Goal: Communication & Community: Participate in discussion

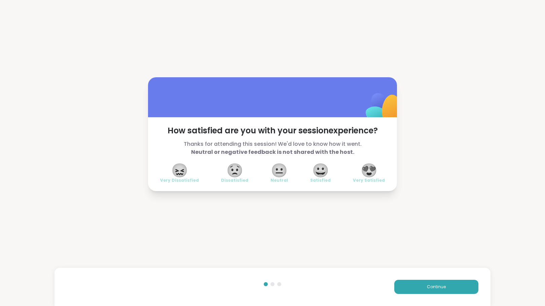
click at [444, 289] on button "Continue" at bounding box center [436, 287] width 84 height 14
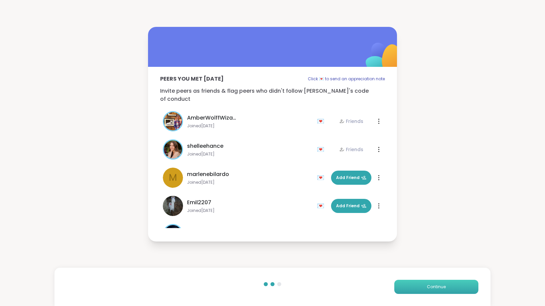
click at [439, 291] on button "Continue" at bounding box center [436, 287] width 84 height 14
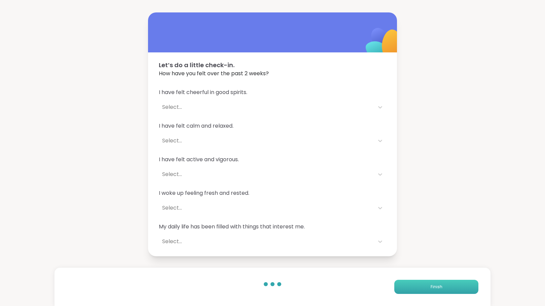
click at [437, 290] on button "Finish" at bounding box center [436, 287] width 84 height 14
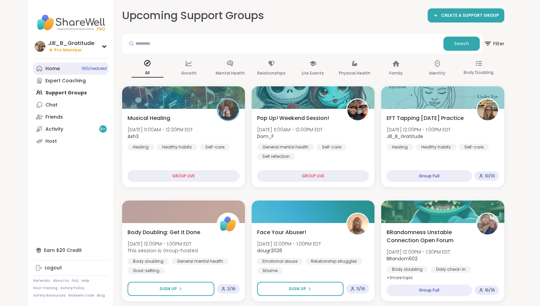
click at [70, 70] on link "Home 19 Scheduled" at bounding box center [70, 69] width 75 height 12
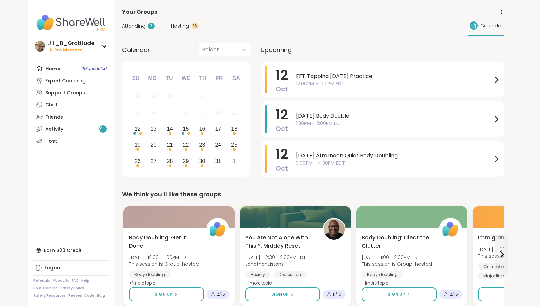
click at [182, 24] on span "Hosting" at bounding box center [180, 26] width 18 height 7
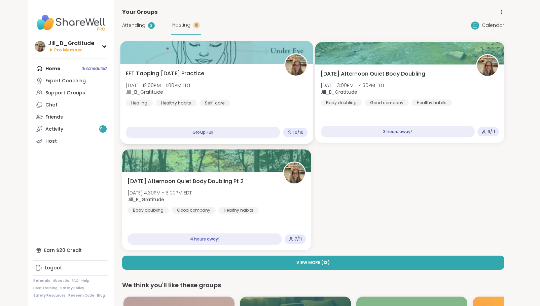
click at [265, 102] on div "EFT Tapping [DATE] Practice [DATE] 12:00PM - 1:00PM EDT Jill_B_Gratitude Healin…" at bounding box center [216, 88] width 182 height 37
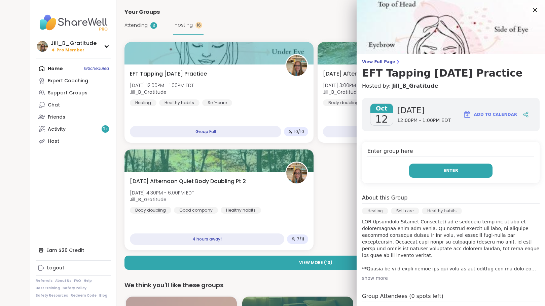
click at [443, 169] on span "Enter" at bounding box center [450, 171] width 15 height 6
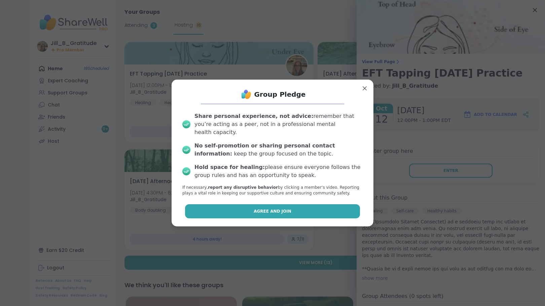
click at [328, 208] on button "Agree and Join" at bounding box center [272, 211] width 175 height 14
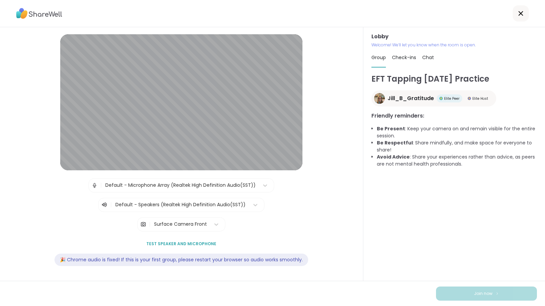
click at [423, 57] on span "Chat" at bounding box center [428, 57] width 12 height 7
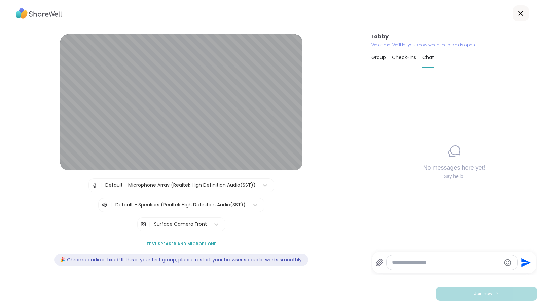
click at [376, 264] on icon at bounding box center [379, 262] width 6 height 7
click at [0, 0] on input "file" at bounding box center [0, 0] width 0 height 0
click at [523, 250] on icon "Send" at bounding box center [525, 248] width 9 height 9
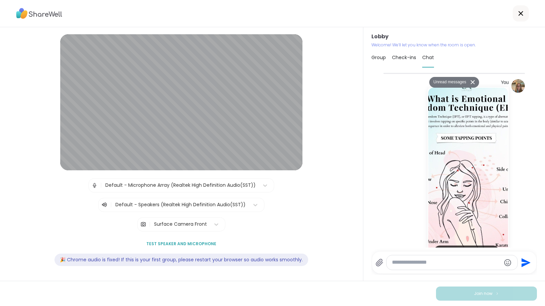
scroll to position [195, 0]
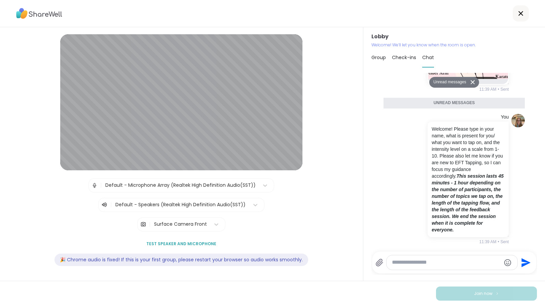
click at [468, 80] on button at bounding box center [473, 82] width 11 height 10
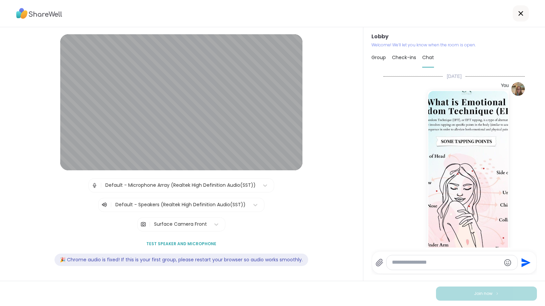
scroll to position [163, 0]
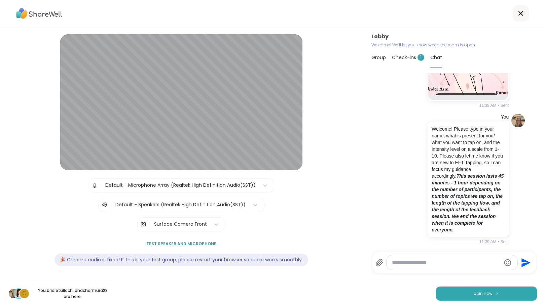
click at [402, 55] on span "Check-ins 1" at bounding box center [408, 57] width 32 height 7
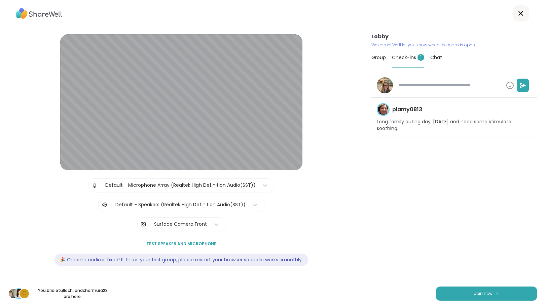
type textarea "*"
click at [433, 58] on span "Chat" at bounding box center [436, 57] width 12 height 7
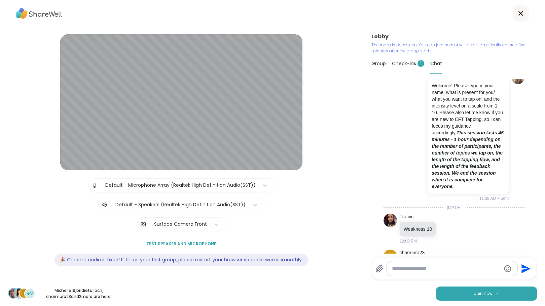
scroll to position [248, 0]
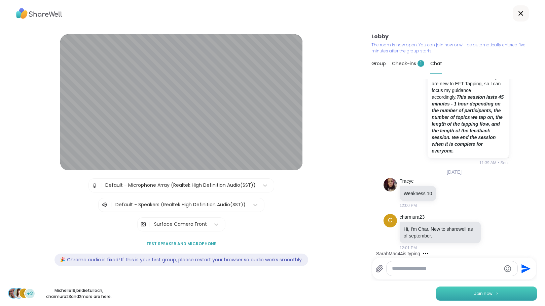
click at [465, 294] on button "Join now" at bounding box center [486, 294] width 101 height 14
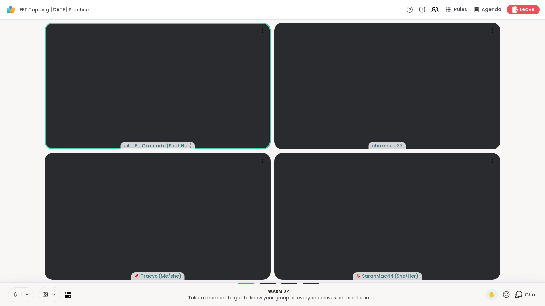
click at [516, 292] on icon at bounding box center [519, 294] width 6 height 6
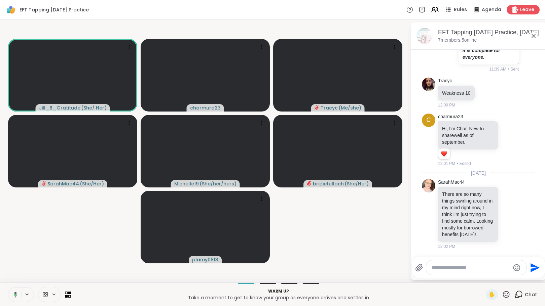
scroll to position [373, 0]
click at [503, 296] on icon at bounding box center [506, 294] width 7 height 7
click at [483, 275] on span "❤️" at bounding box center [486, 277] width 7 height 8
click at [503, 296] on icon at bounding box center [506, 294] width 7 height 7
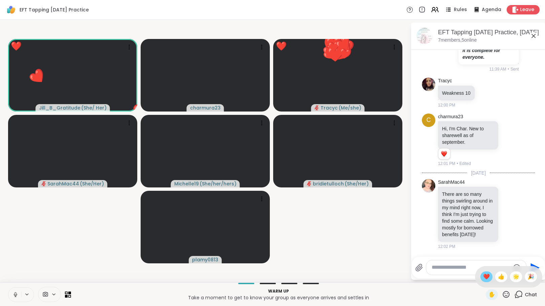
click at [483, 279] on span "❤️" at bounding box center [486, 277] width 7 height 8
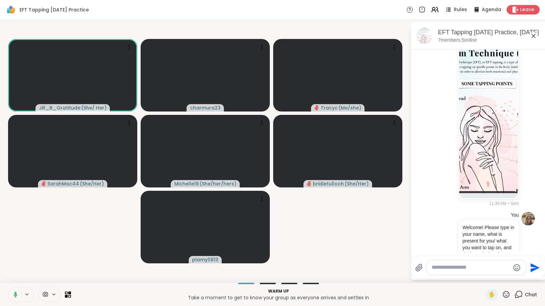
scroll to position [34, 0]
click at [446, 10] on icon at bounding box center [448, 9] width 8 height 8
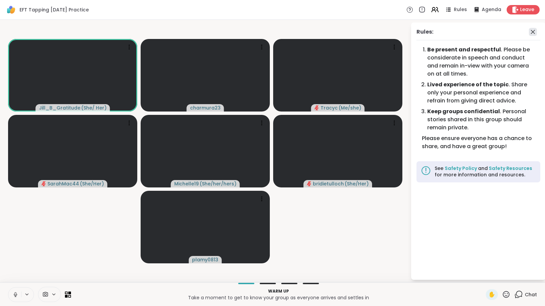
click at [532, 33] on icon at bounding box center [533, 32] width 8 height 8
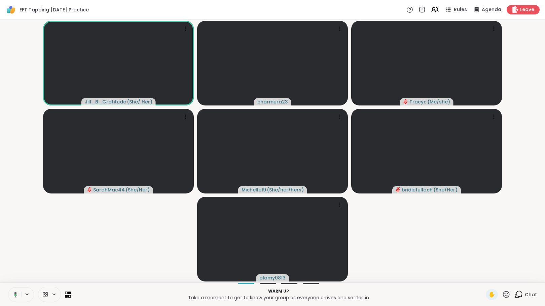
click at [516, 294] on icon at bounding box center [518, 295] width 8 height 8
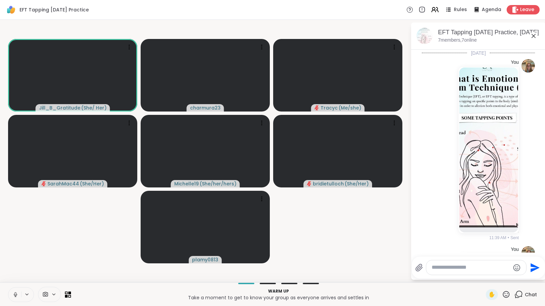
scroll to position [366, 0]
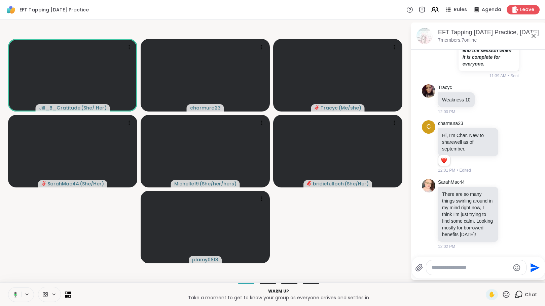
click at [436, 269] on textarea "Type your message" at bounding box center [471, 267] width 78 height 7
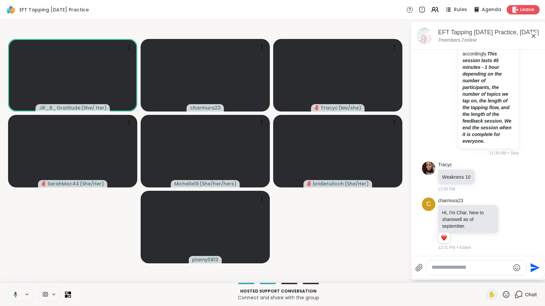
scroll to position [163, 0]
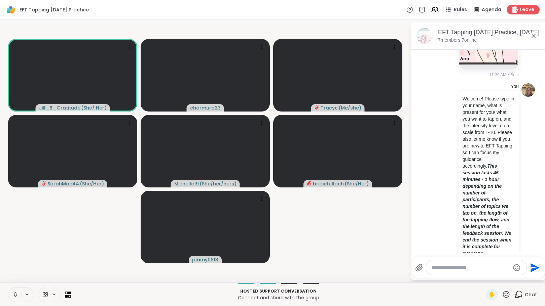
click at [426, 6] on div "Rules Agenda Leave" at bounding box center [472, 9] width 133 height 9
click at [432, 9] on icon at bounding box center [433, 8] width 3 height 3
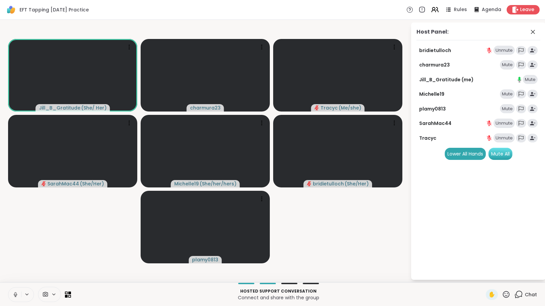
click at [501, 156] on div "Mute All" at bounding box center [500, 154] width 24 height 12
click at [528, 31] on div "Host Panel:" at bounding box center [478, 34] width 124 height 12
click at [531, 32] on icon at bounding box center [533, 32] width 8 height 8
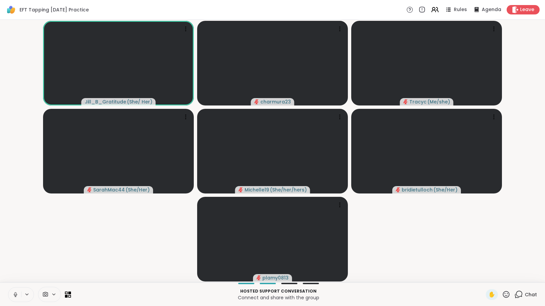
click at [516, 293] on icon at bounding box center [518, 295] width 8 height 8
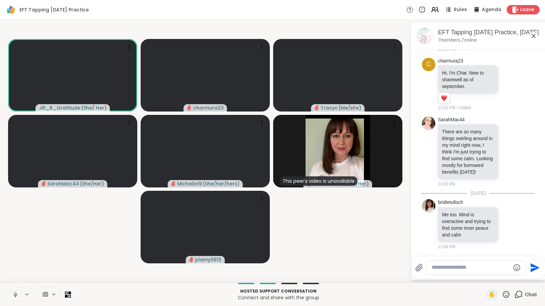
scroll to position [439, 0]
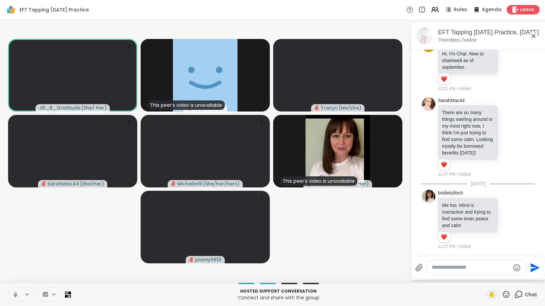
click at [454, 272] on div at bounding box center [476, 268] width 100 height 14
click at [454, 270] on textarea "Type your message" at bounding box center [471, 267] width 78 height 7
type textarea "*"
type textarea "*****"
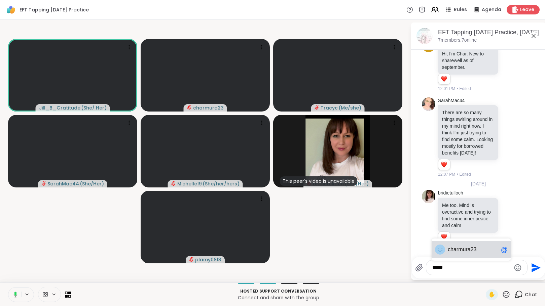
drag, startPoint x: 454, startPoint y: 270, endPoint x: 417, endPoint y: 271, distance: 37.0
drag, startPoint x: 417, startPoint y: 271, endPoint x: 427, endPoint y: 9, distance: 262.6
click at [431, 9] on icon at bounding box center [435, 9] width 8 height 8
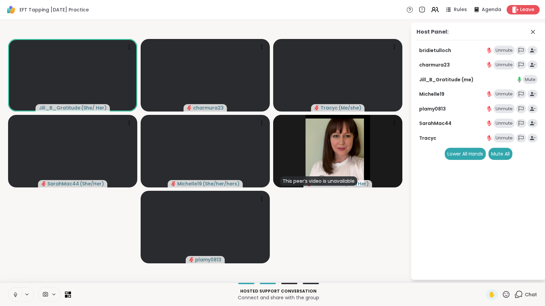
click at [503, 61] on div "Unmute" at bounding box center [503, 64] width 21 height 9
drag, startPoint x: 515, startPoint y: 293, endPoint x: 533, endPoint y: 151, distance: 143.4
click at [533, 151] on div "Lower All Hands Mute All" at bounding box center [478, 154] width 124 height 12
click at [507, 64] on div "Mute" at bounding box center [507, 64] width 15 height 9
click at [533, 31] on icon at bounding box center [533, 32] width 8 height 8
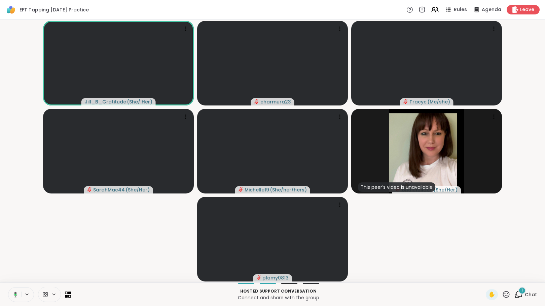
click at [514, 294] on icon at bounding box center [518, 295] width 8 height 8
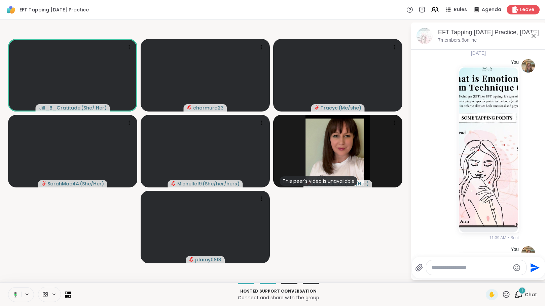
scroll to position [507, 0]
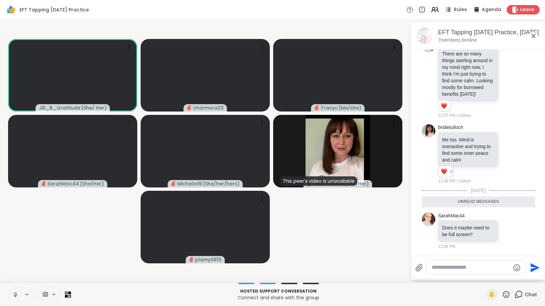
click at [475, 270] on textarea "Type your message" at bounding box center [471, 267] width 78 height 7
click at [471, 270] on textarea "Type your message" at bounding box center [471, 267] width 78 height 7
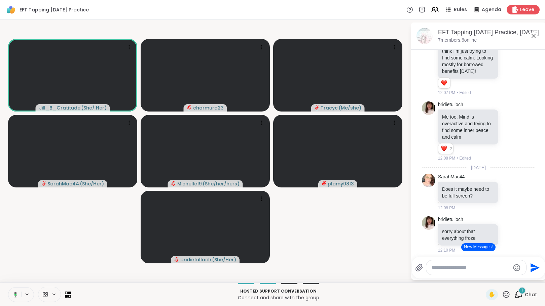
scroll to position [733, 0]
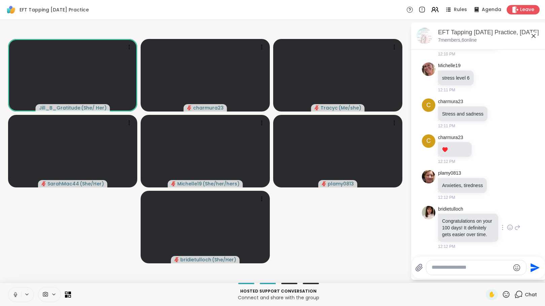
click at [507, 226] on icon at bounding box center [510, 227] width 6 height 7
click at [507, 214] on div "Select Reaction: Heart" at bounding box center [510, 217] width 6 height 6
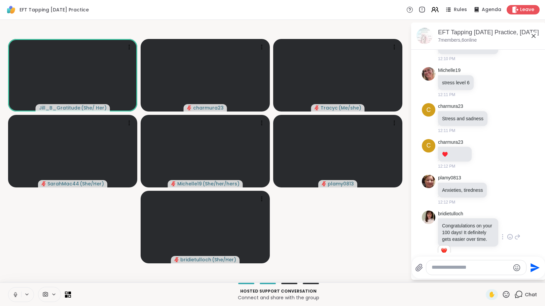
scroll to position [742, 0]
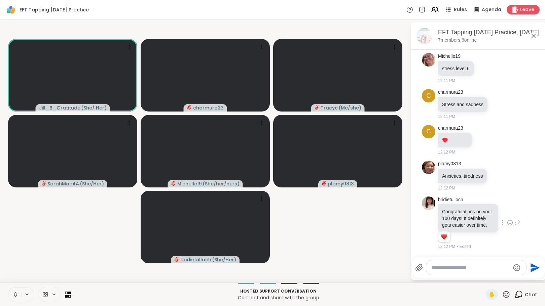
click at [540, 234] on html "EFT Tapping [DATE] Practice Rules Agenda Leave Jill_B_Gratitude ( She/ Her ) ch…" at bounding box center [272, 153] width 545 height 306
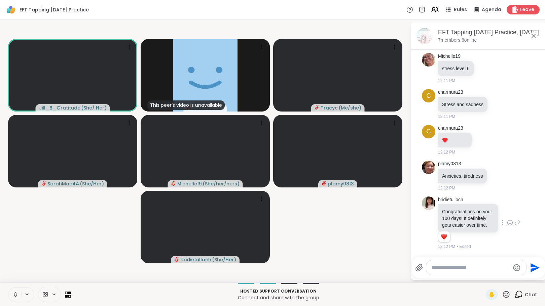
click at [474, 268] on textarea "Type your message" at bounding box center [471, 267] width 78 height 7
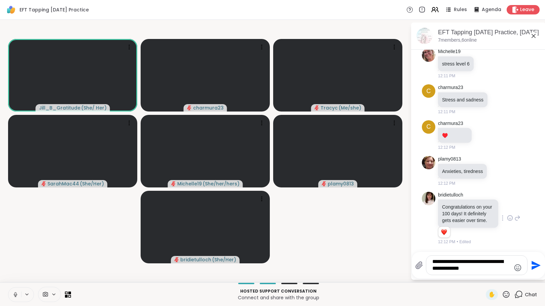
click at [452, 269] on textarea "**********" at bounding box center [471, 266] width 78 height 14
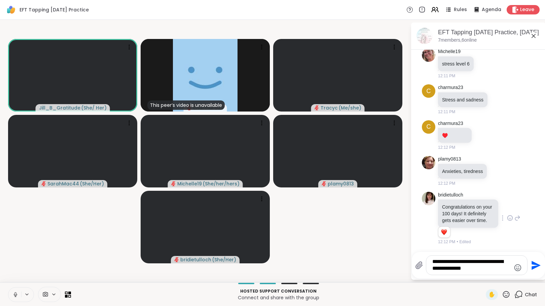
click at [489, 272] on textarea "**********" at bounding box center [471, 266] width 78 height 14
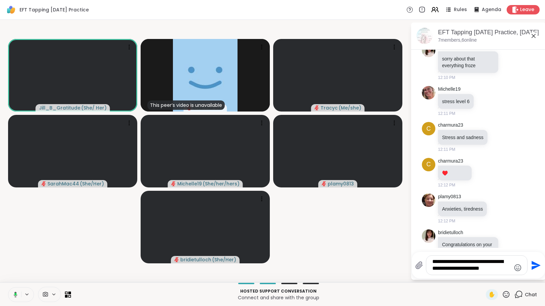
scroll to position [747, 0]
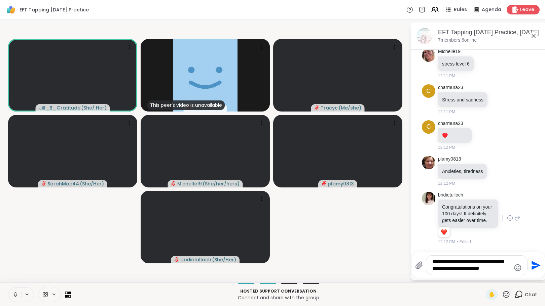
click at [499, 269] on textarea "**********" at bounding box center [471, 266] width 78 height 14
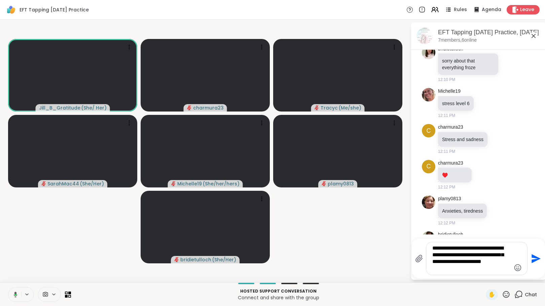
scroll to position [760, 0]
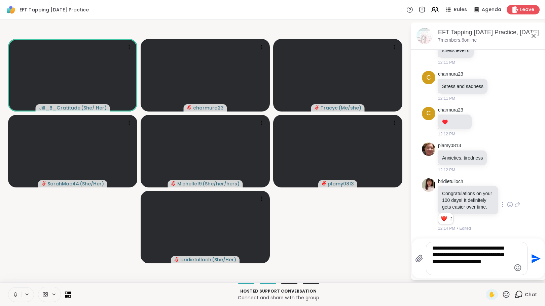
click at [474, 270] on textarea "**********" at bounding box center [471, 258] width 78 height 27
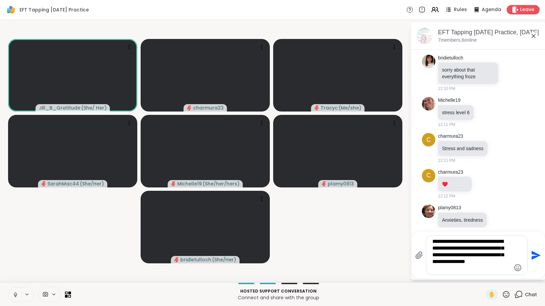
scroll to position [767, 0]
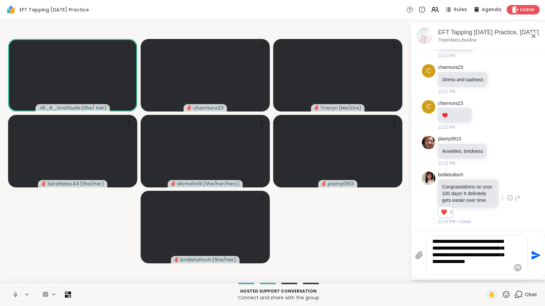
click at [468, 270] on textarea "**********" at bounding box center [471, 255] width 78 height 34
type textarea "**********"
click at [535, 256] on icon "Send" at bounding box center [535, 255] width 9 height 9
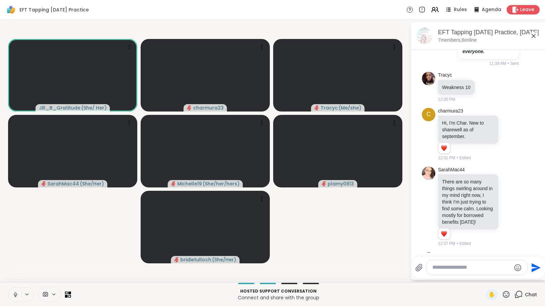
scroll to position [818, 0]
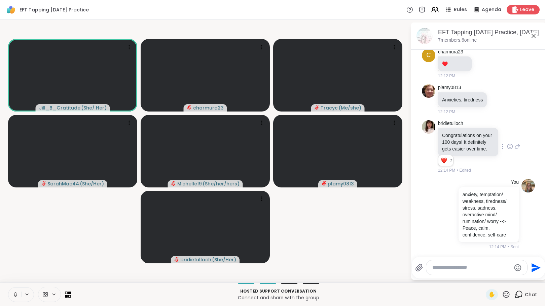
click at [474, 270] on textarea "Type your message" at bounding box center [471, 267] width 78 height 7
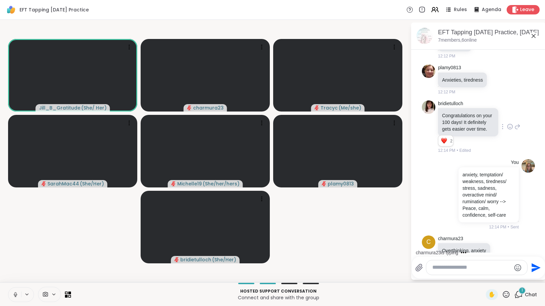
scroll to position [854, 0]
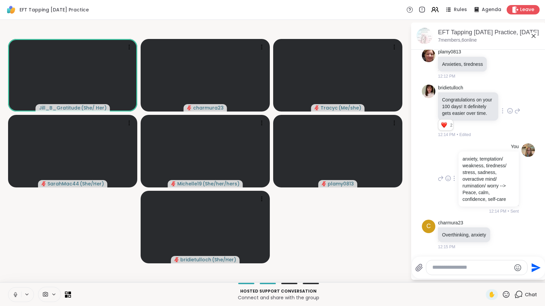
click at [452, 178] on div at bounding box center [454, 179] width 6 height 8
click at [459, 188] on icon at bounding box center [462, 188] width 7 height 7
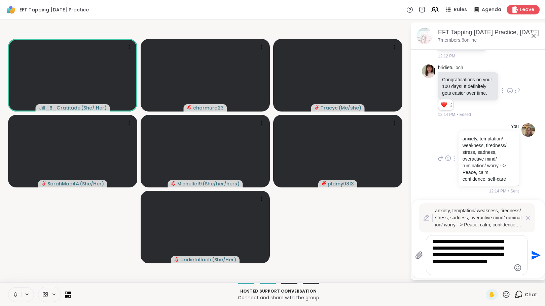
click at [506, 257] on textarea "**********" at bounding box center [471, 255] width 78 height 34
type textarea "**********"
click at [531, 252] on icon "Send" at bounding box center [535, 255] width 9 height 9
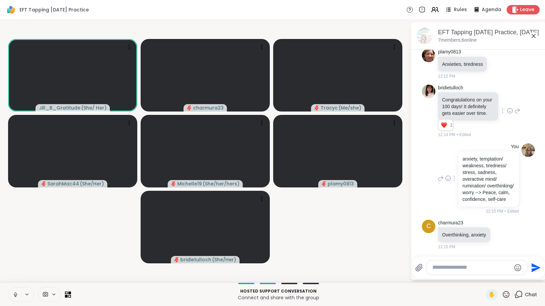
scroll to position [861, 0]
click at [465, 261] on div at bounding box center [476, 268] width 101 height 14
click at [458, 267] on textarea "Type your message" at bounding box center [471, 267] width 78 height 7
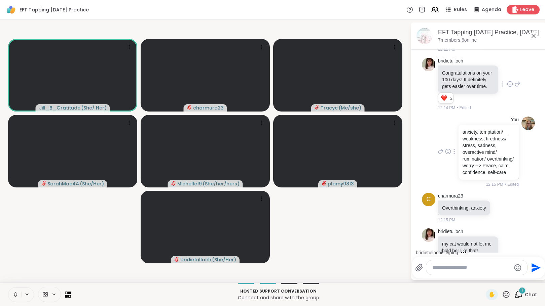
scroll to position [904, 0]
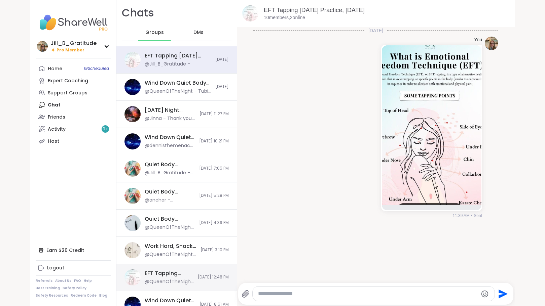
click at [193, 281] on div "EFT Tapping [DATE] Practice, [DATE] @QueenOfTheNight - Thank you [PERSON_NAME]!…" at bounding box center [176, 277] width 120 height 27
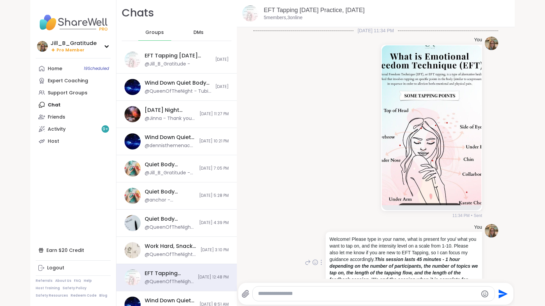
click at [321, 263] on icon at bounding box center [321, 262] width 1 height 5
click at [314, 272] on icon at bounding box center [317, 272] width 7 height 7
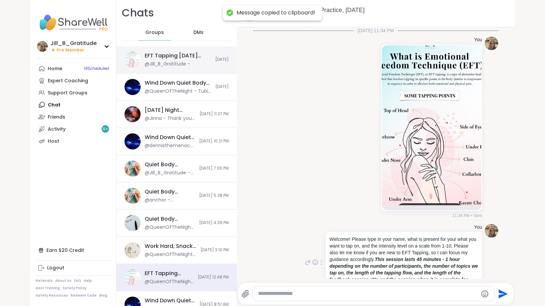
click at [156, 64] on div "@Jill_B_Gratitude -" at bounding box center [167, 64] width 45 height 7
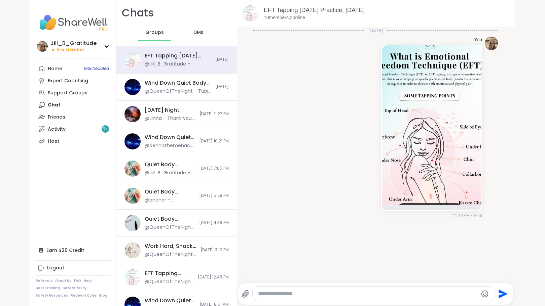
click at [266, 295] on textarea "Type your message" at bounding box center [368, 294] width 220 height 7
paste textarea "**********"
type textarea "**********"
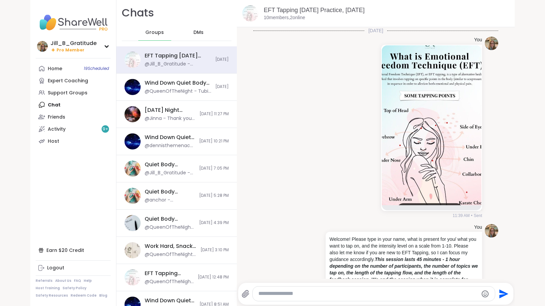
scroll to position [25, 0]
